Goal: Find specific page/section: Find specific page/section

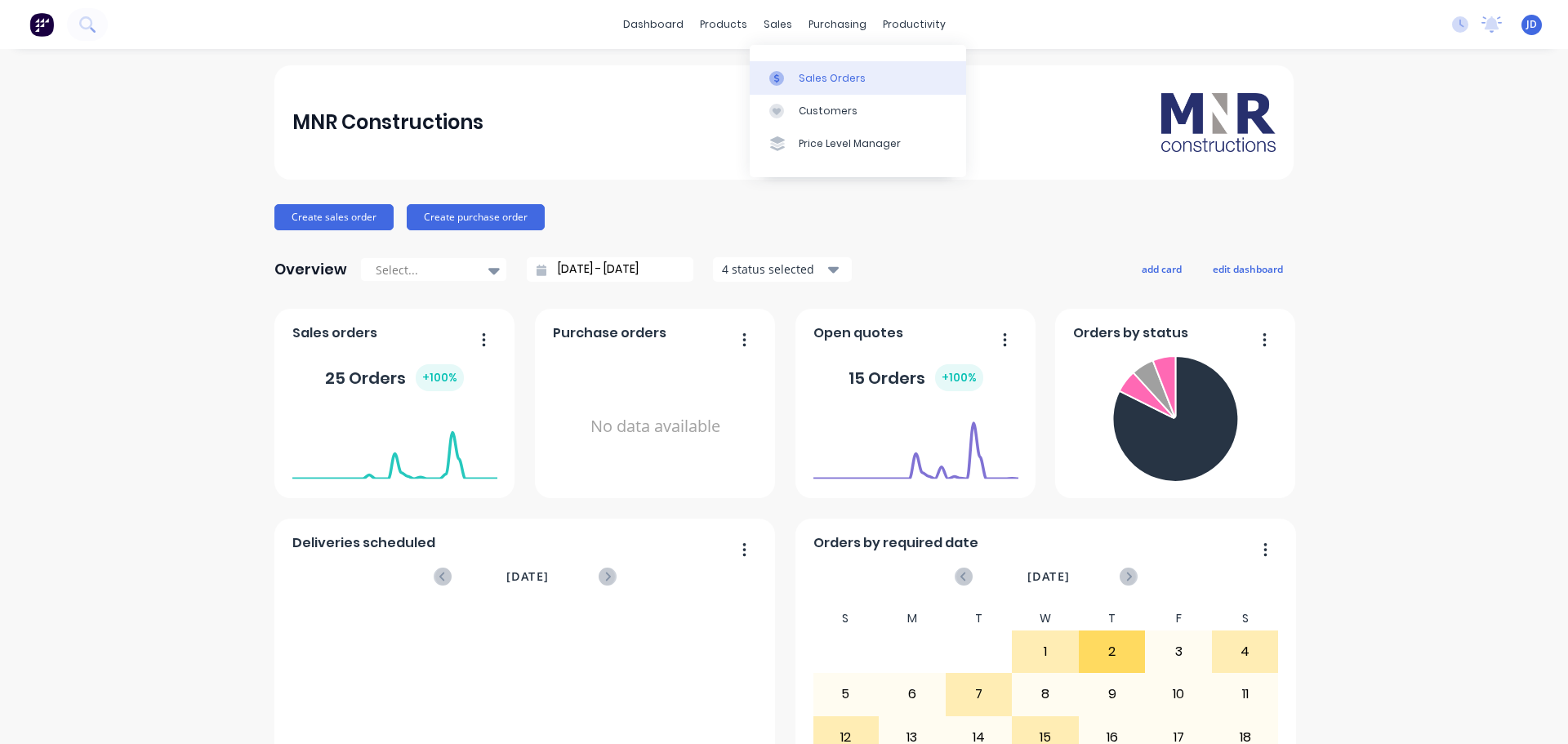
click at [815, 78] on div "Sales Orders" at bounding box center [832, 78] width 67 height 15
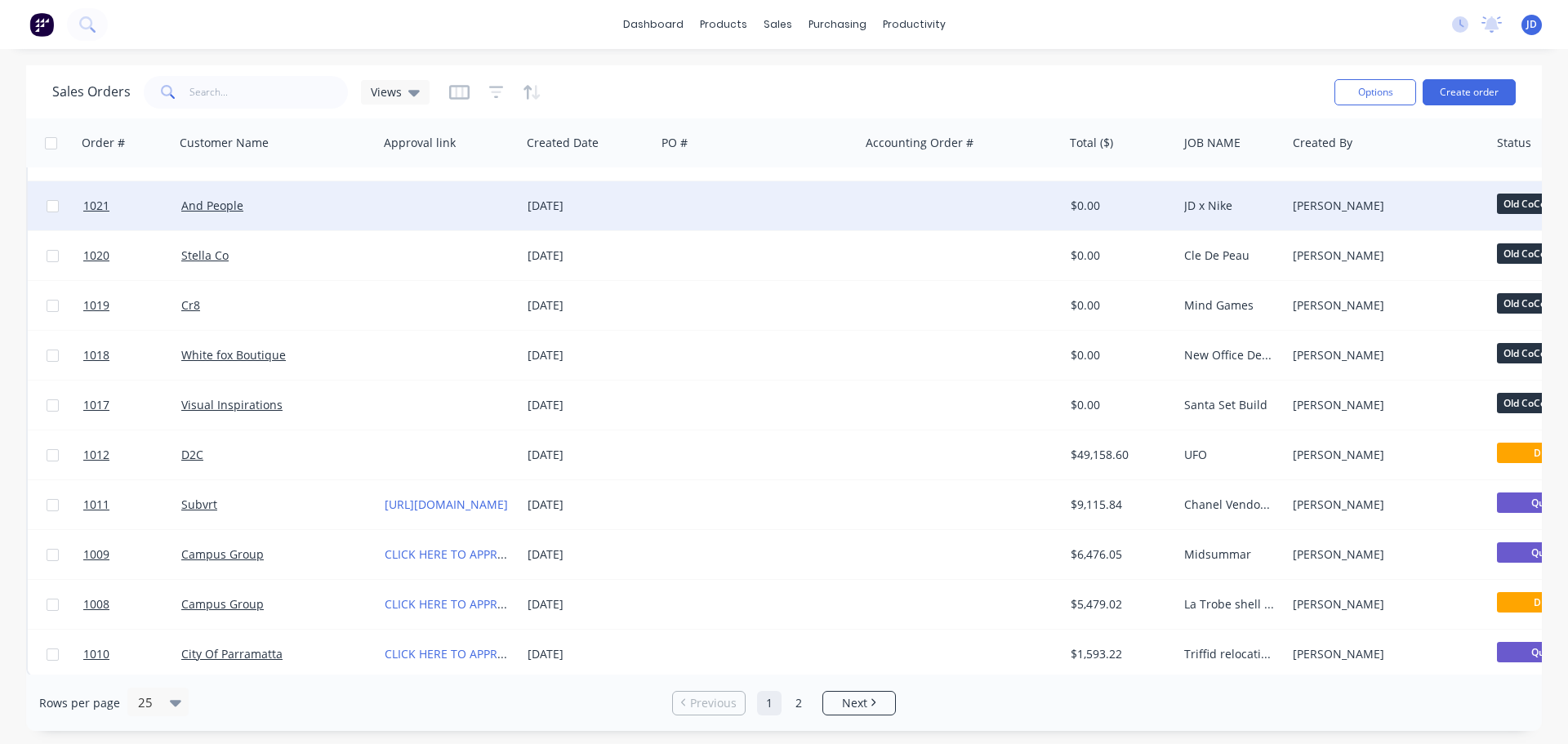
scroll to position [746, 0]
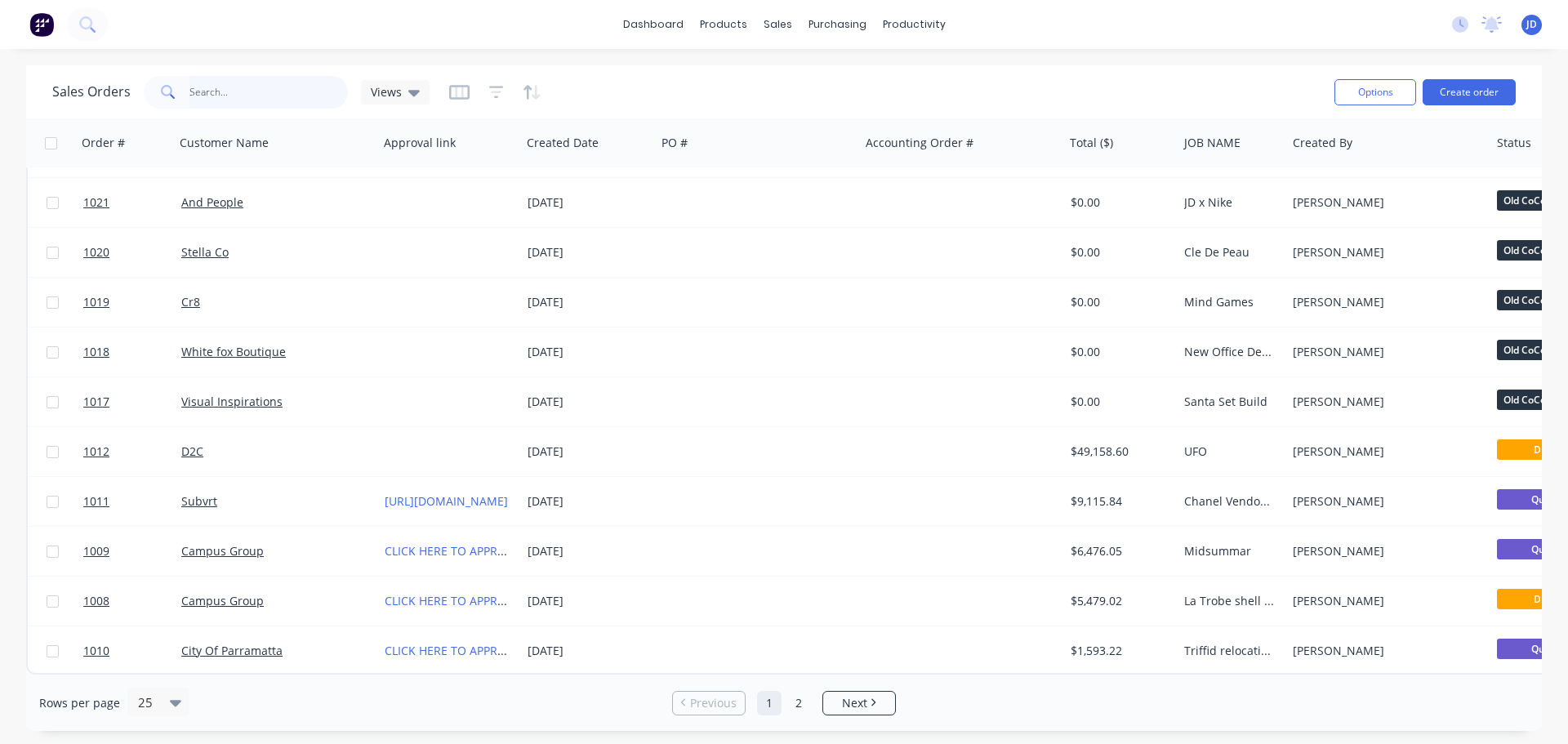
click at [251, 99] on input "text" at bounding box center [269, 92] width 160 height 33
type input "mul"
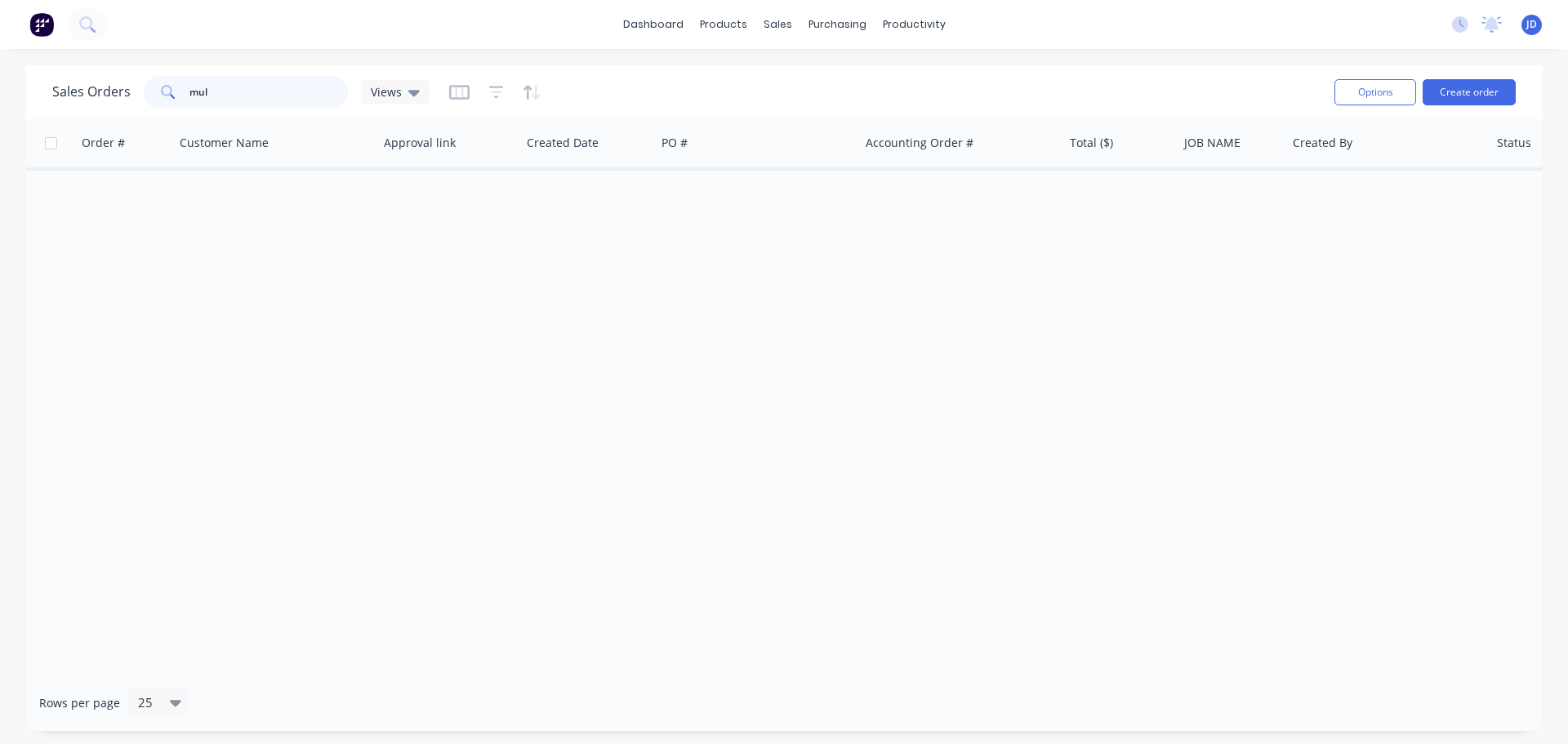
scroll to position [0, 0]
click at [273, 93] on input "mul" at bounding box center [269, 92] width 160 height 33
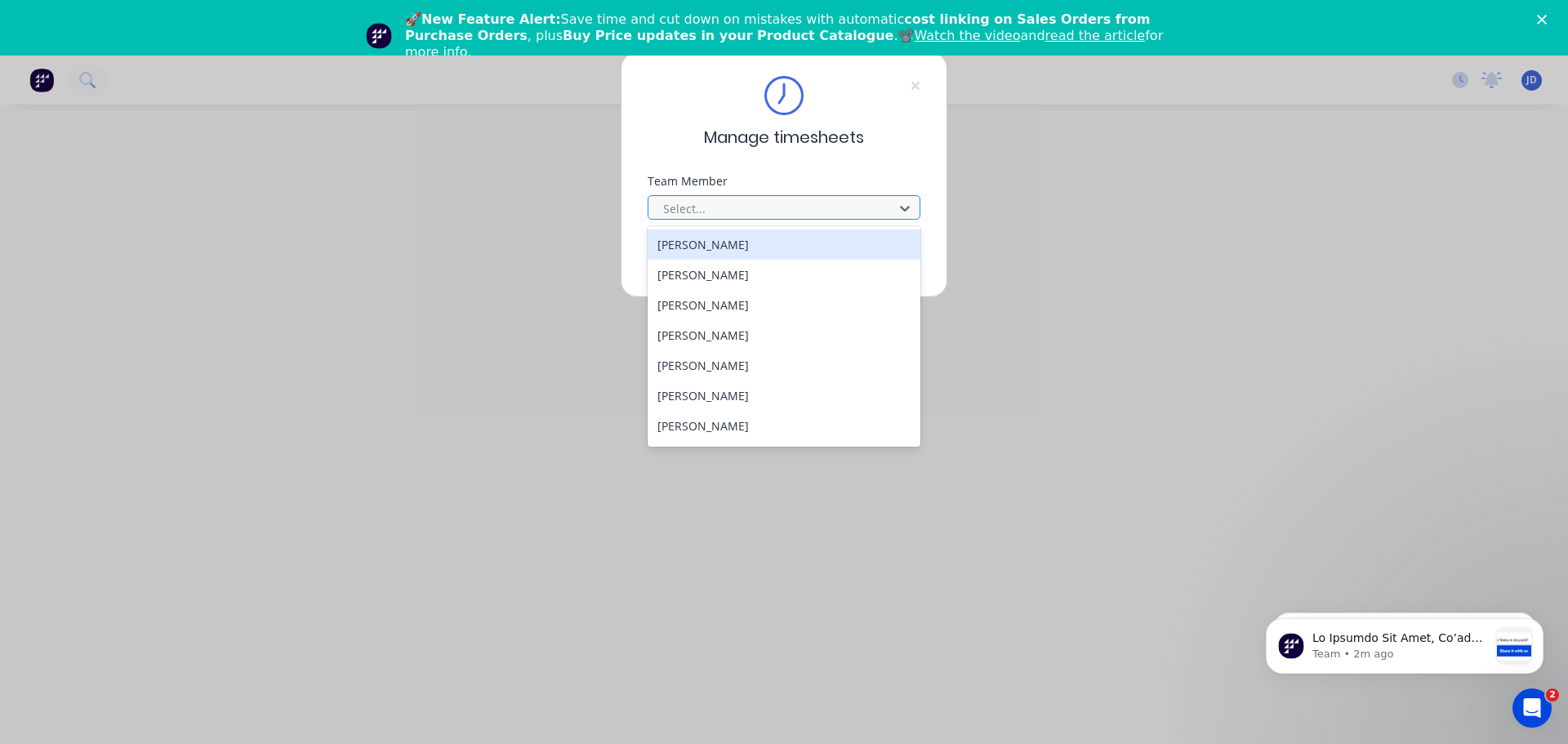
click at [754, 207] on div at bounding box center [773, 209] width 223 height 20
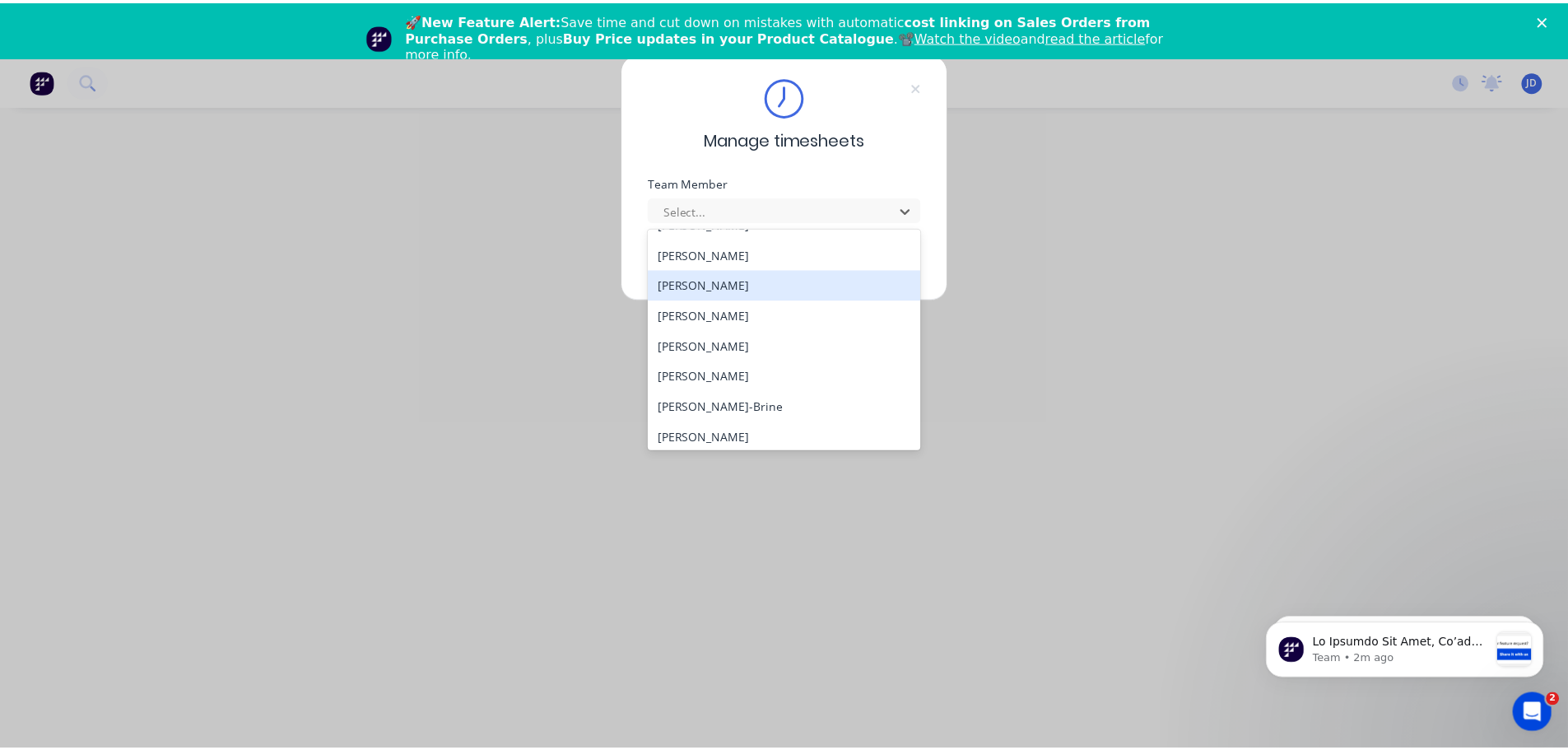
scroll to position [83, 0]
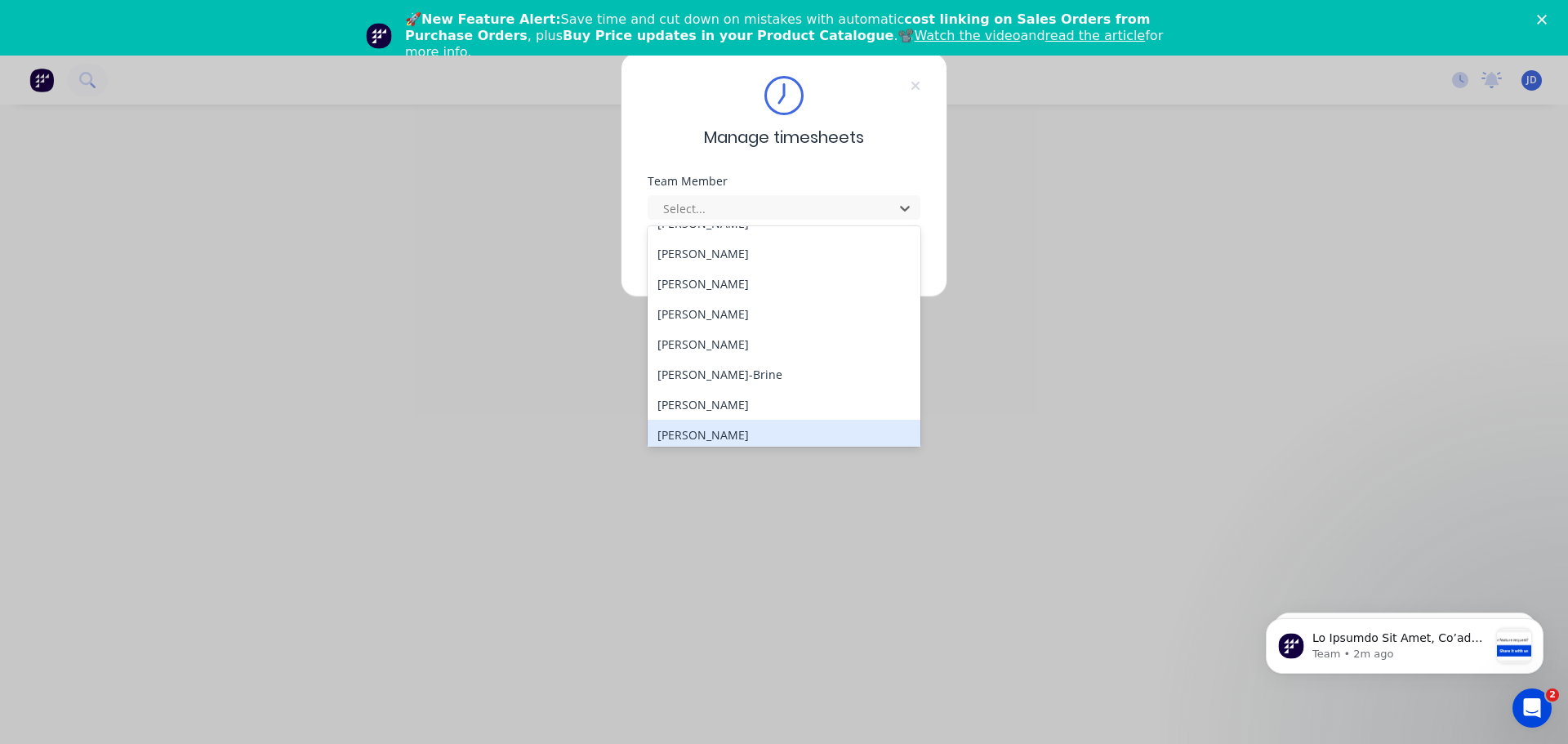
click at [729, 430] on div "[PERSON_NAME]" at bounding box center [784, 434] width 273 height 30
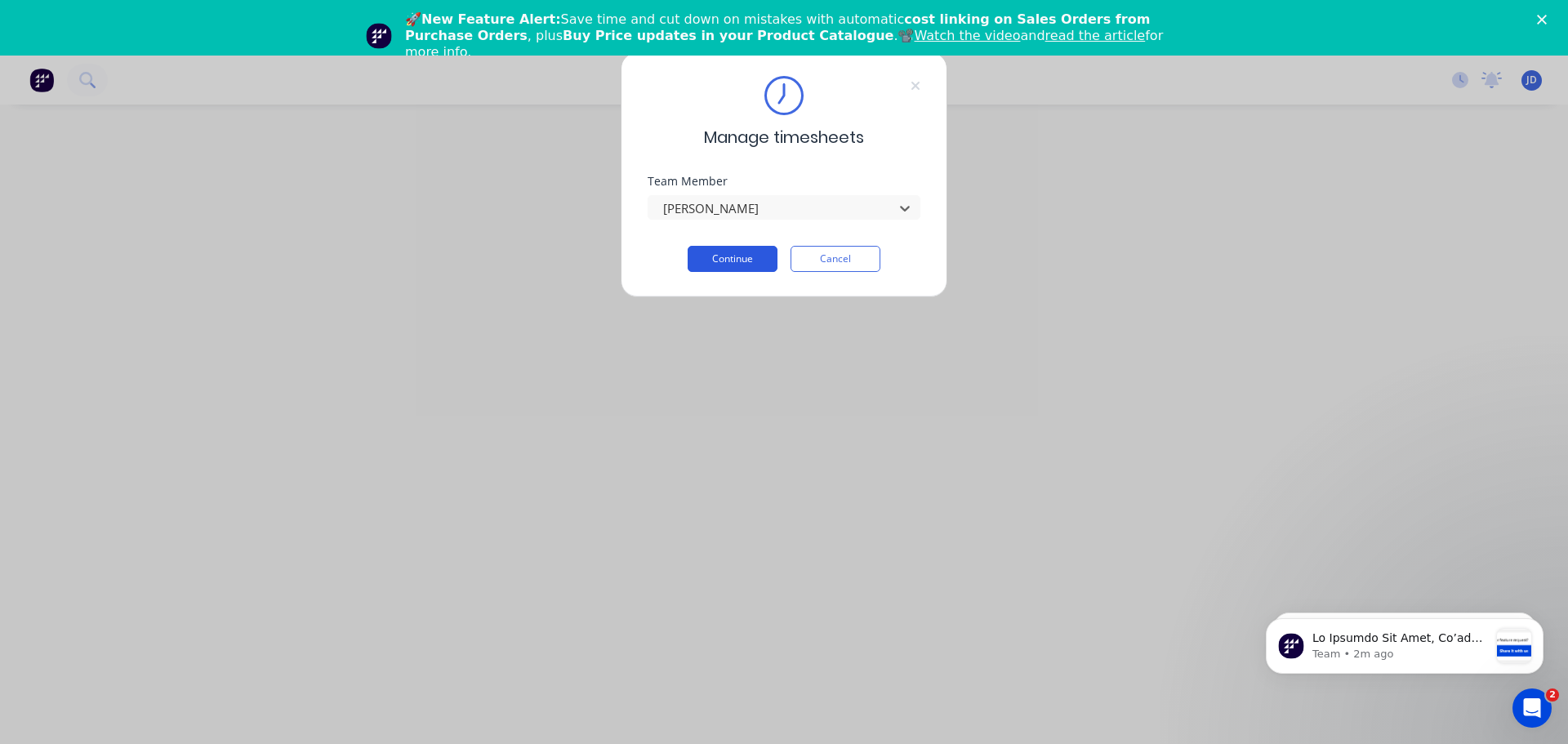
click at [721, 261] on button "Continue" at bounding box center [732, 258] width 89 height 26
